Goal: Go to known website: Go to known website

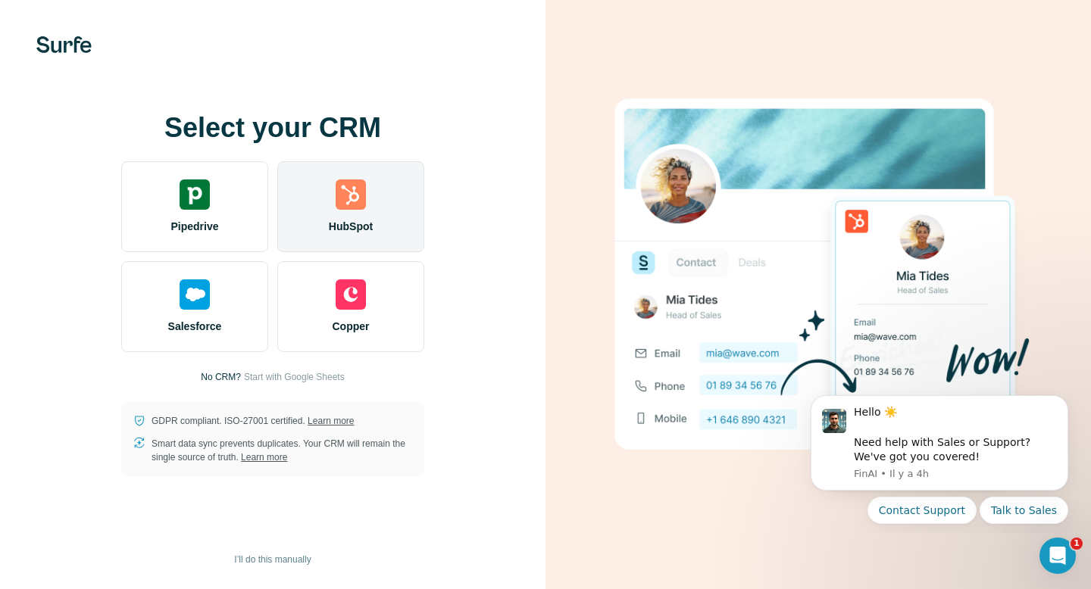
click at [351, 219] on span "HubSpot" at bounding box center [351, 226] width 44 height 15
click at [357, 178] on div "HubSpot" at bounding box center [350, 206] width 147 height 91
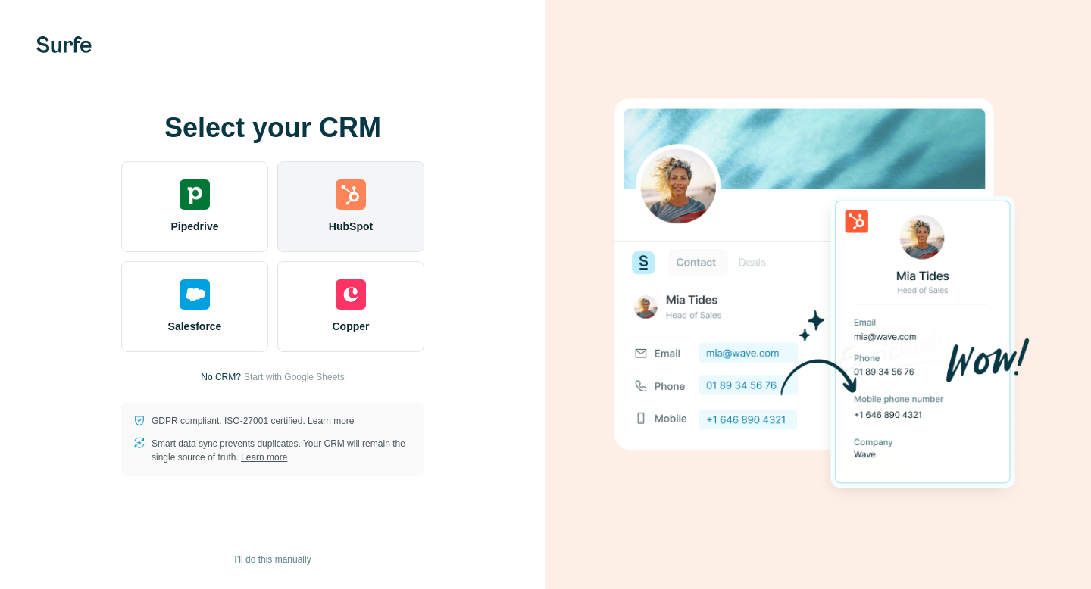
click at [414, 190] on div "HubSpot" at bounding box center [350, 206] width 147 height 91
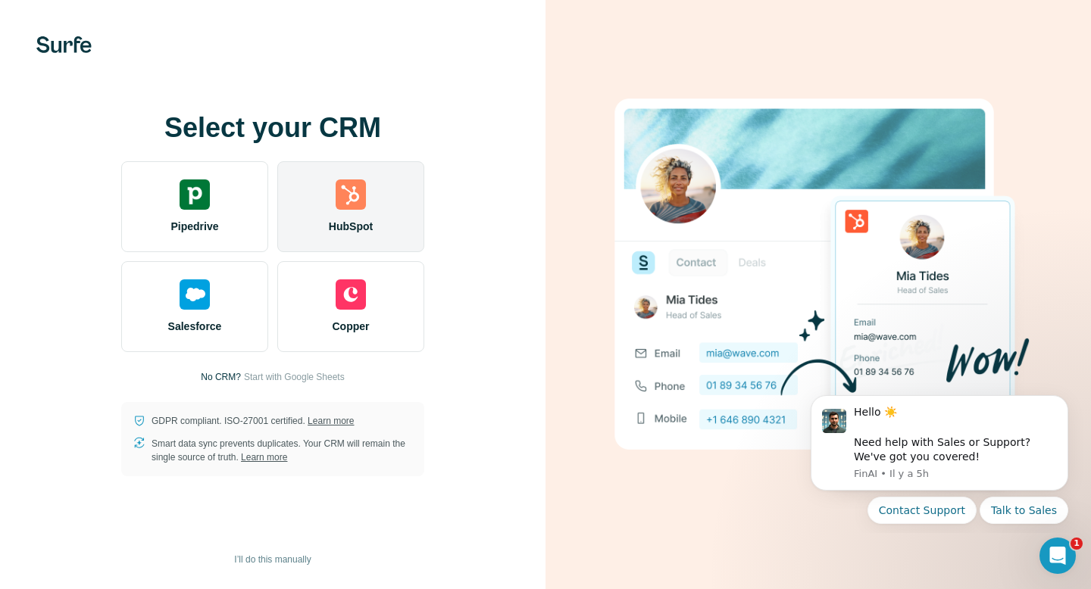
click at [374, 195] on div "HubSpot" at bounding box center [350, 206] width 147 height 91
